Goal: Task Accomplishment & Management: Complete application form

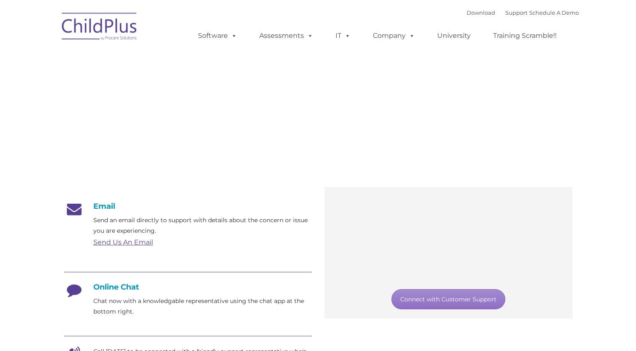
type input ""
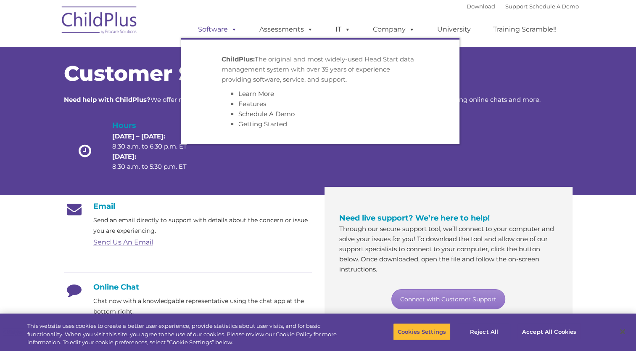
click at [213, 35] on link "Software" at bounding box center [218, 29] width 56 height 17
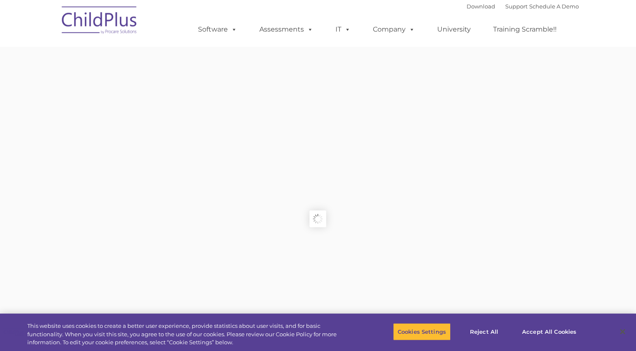
type input ""
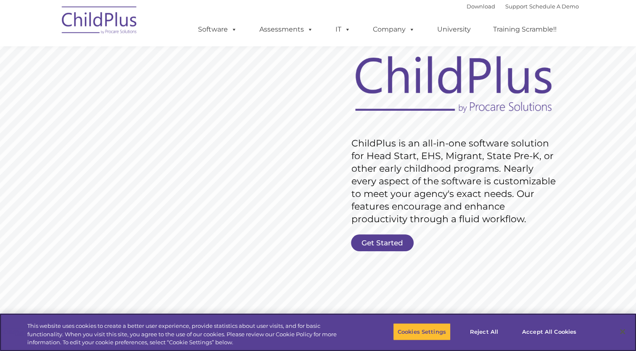
scroll to position [49, 0]
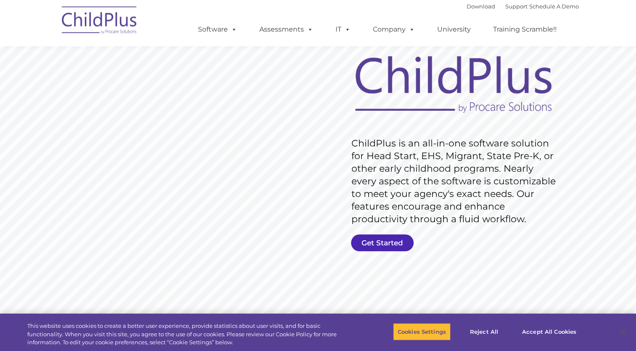
click at [394, 240] on link "Get Started" at bounding box center [382, 242] width 63 height 17
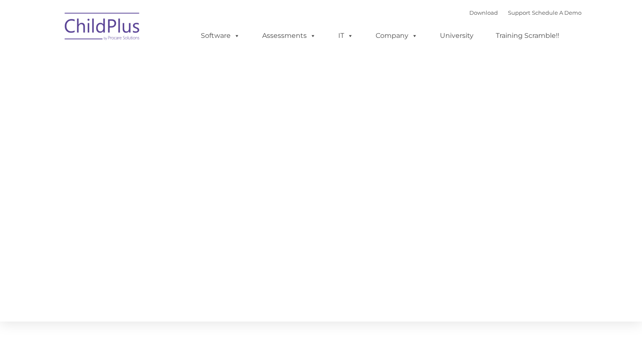
type input ""
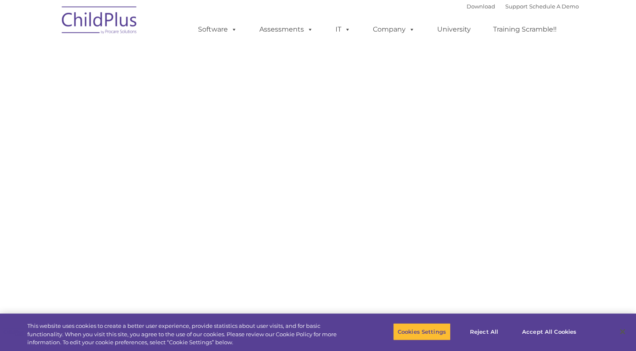
select select "MEDIUM"
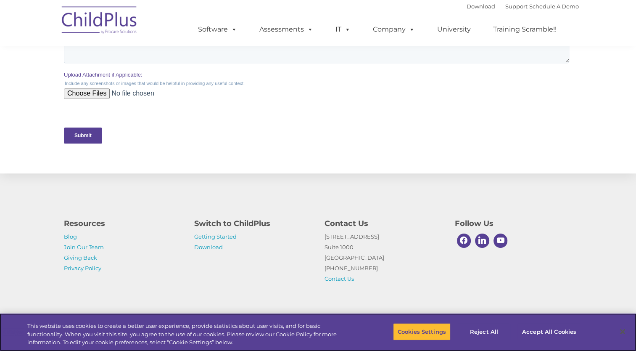
scroll to position [377, 0]
